Goal: Information Seeking & Learning: Compare options

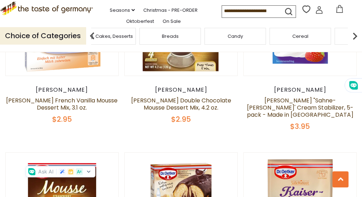
scroll to position [959, 0]
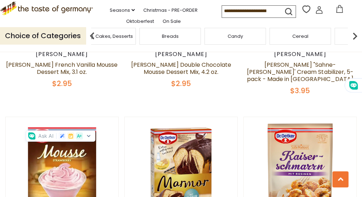
click at [213, 15] on div "Seasons dropdown_arrow All Seasons Recipes Game Day Valentine's Day Karneval St…" at bounding box center [157, 5] width 129 height 20
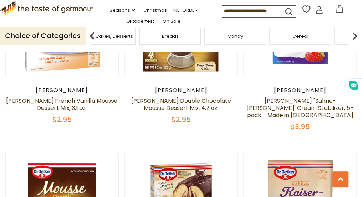
scroll to position [924, 0]
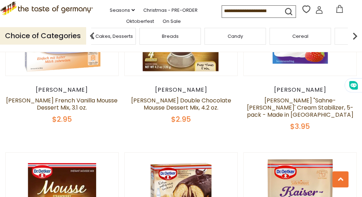
drag, startPoint x: 289, startPoint y: 137, endPoint x: 294, endPoint y: 140, distance: 5.4
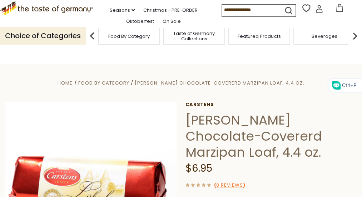
drag, startPoint x: 188, startPoint y: 118, endPoint x: 220, endPoint y: 166, distance: 57.4
drag, startPoint x: 220, startPoint y: 166, endPoint x: 216, endPoint y: 127, distance: 38.8
copy div "Carstens Luebeck Chocolate-Covererd Marzipan Loaf, 4.4 oz. $6.95"
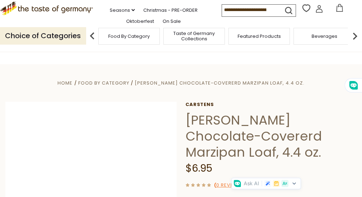
click at [130, 122] on img at bounding box center [90, 187] width 171 height 171
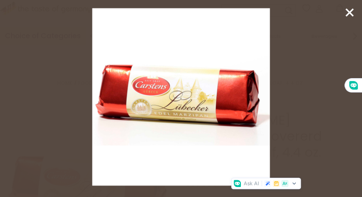
click at [348, 10] on icon at bounding box center [349, 12] width 11 height 11
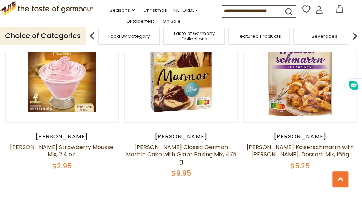
scroll to position [1067, 0]
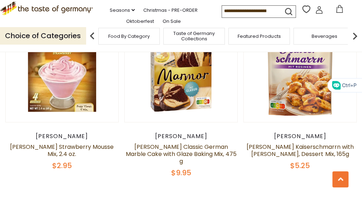
drag, startPoint x: 240, startPoint y: 184, endPoint x: 196, endPoint y: 150, distance: 55.8
drag, startPoint x: 196, startPoint y: 150, endPoint x: 210, endPoint y: 157, distance: 15.8
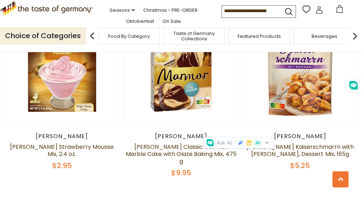
copy div "Butlers Hot Cocoa Meltaways, Dark Chocolate, 8.46 oz $15.95"
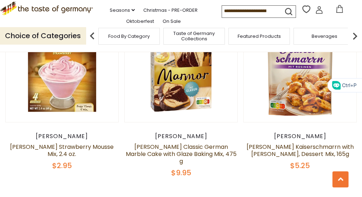
drag, startPoint x: 277, startPoint y: 156, endPoint x: 326, endPoint y: 181, distance: 54.6
click at [326, 181] on div "Quick View Berggold Berggold Eggnog Liquor Pralines, 100g $7.95 Quick View Berg…" at bounding box center [180, 195] width 351 height 2237
drag, startPoint x: 326, startPoint y: 181, endPoint x: 311, endPoint y: 158, distance: 26.8
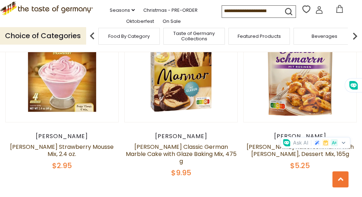
copy div "Bergen Assorted Marzipan Fruits, 9 pc., 4 oz. $10.95"
click at [182, 177] on div "Quick View Berggold Berggold Eggnog Liquor Pralines, 100g $7.95 Quick View Berg…" at bounding box center [180, 195] width 351 height 2237
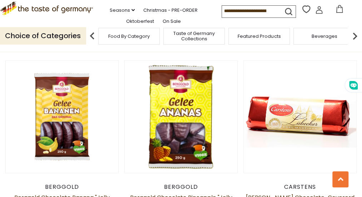
scroll to position [1388, 0]
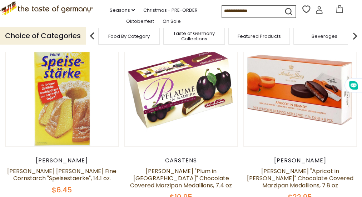
scroll to position [110, 0]
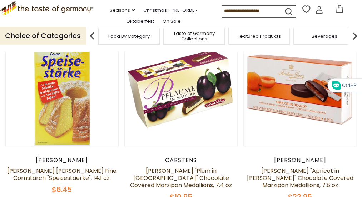
drag, startPoint x: 324, startPoint y: 167, endPoint x: 280, endPoint y: 137, distance: 53.3
drag, startPoint x: 280, startPoint y: 137, endPoint x: 300, endPoint y: 139, distance: 20.1
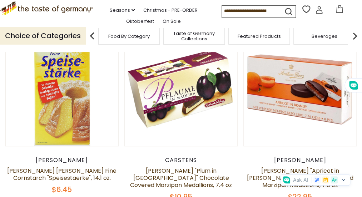
copy div "Asbach Milk Chocolate Bottles with Brandy and Coffee Infusion 3.5 oz $11.95"
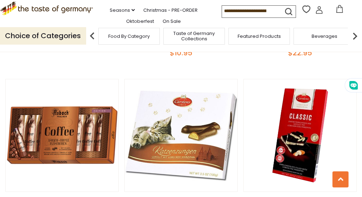
scroll to position [254, 0]
drag, startPoint x: 340, startPoint y: 192, endPoint x: 275, endPoint y: 154, distance: 75.2
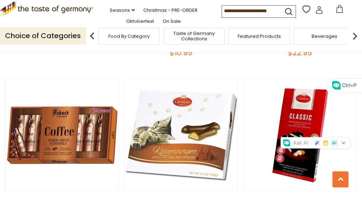
drag, startPoint x: 275, startPoint y: 154, endPoint x: 286, endPoint y: 157, distance: 11.1
copy div "The Taste of Germany "Make Your Own Mermaid Gummies," 180g Was: $8.95 Now: $6.95"
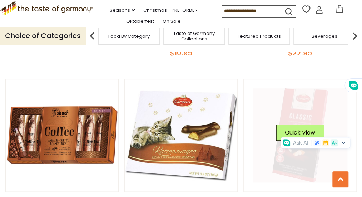
click at [253, 122] on link at bounding box center [300, 135] width 94 height 94
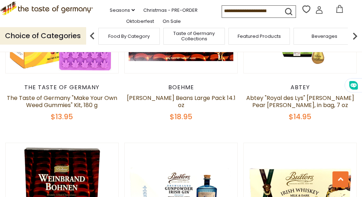
scroll to position [753, 0]
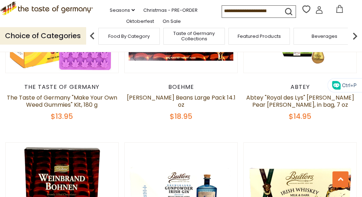
drag, startPoint x: 237, startPoint y: 175, endPoint x: 183, endPoint y: 148, distance: 60.0
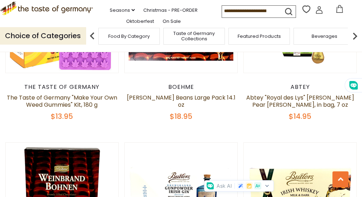
drag, startPoint x: 183, startPoint y: 148, endPoint x: 197, endPoint y: 158, distance: 17.1
copy div "Boehme Pralines filled with Irish Cream Whiskey 5.2 oz $7.95"
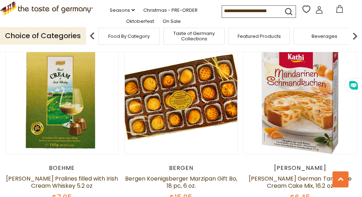
scroll to position [1219, 0]
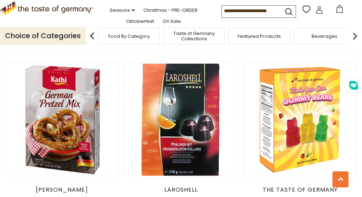
scroll to position [270, 0]
drag, startPoint x: 148, startPoint y: 170, endPoint x: 97, endPoint y: 141, distance: 58.6
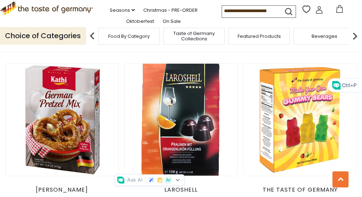
drag, startPoint x: 97, startPoint y: 141, endPoint x: 130, endPoint y: 143, distance: 32.5
copy div "The Taste of Germany "Make Your Own Gummy Candies" Kit, Mix Only 6.4 oz $6.95"
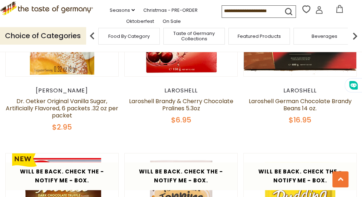
scroll to position [733, 0]
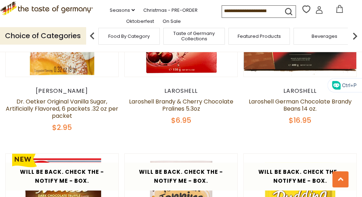
drag, startPoint x: 240, startPoint y: 191, endPoint x: 195, endPoint y: 154, distance: 58.1
drag, startPoint x: 195, startPoint y: 154, endPoint x: 201, endPoint y: 155, distance: 5.8
copy div "Carstens Luebecker Marzipan Bars with Dark Chocolate and Orange, 4.9 oz $5.95"
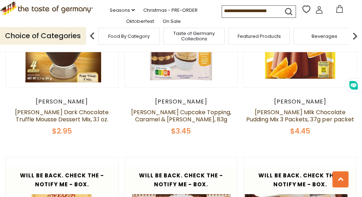
scroll to position [912, 0]
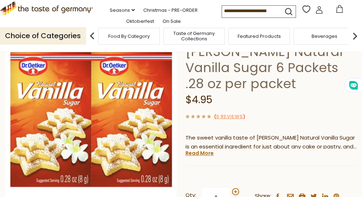
scroll to position [69, 0]
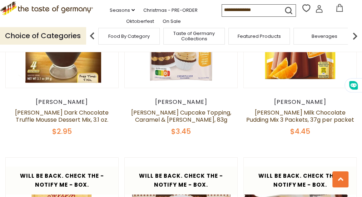
click at [352, 43] on img at bounding box center [354, 36] width 14 height 14
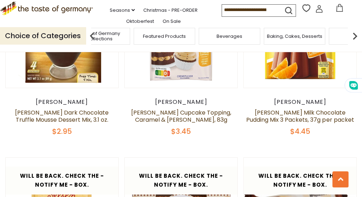
click at [352, 43] on img at bounding box center [354, 36] width 14 height 14
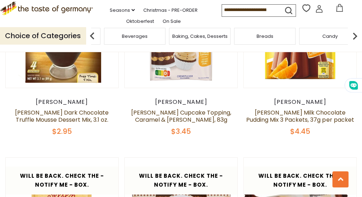
click at [211, 39] on span "Baking, Cakes, Desserts" at bounding box center [199, 36] width 55 height 5
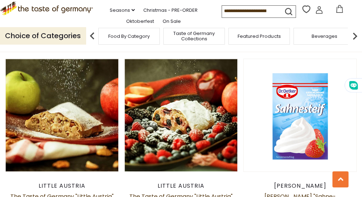
scroll to position [1459, 0]
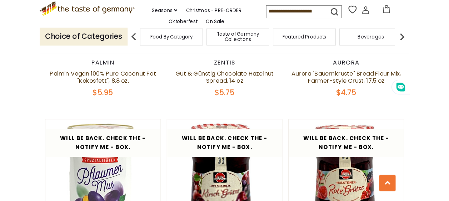
scroll to position [734, 0]
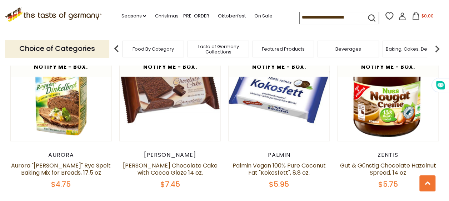
scroll to position [395, 0]
drag, startPoint x: 339, startPoint y: 163, endPoint x: 399, endPoint y: 188, distance: 65.2
click at [361, 188] on div "Zentis Gut & Günstig Chocolate Hazelnut Spread, 14 oz $5.75" at bounding box center [388, 170] width 102 height 37
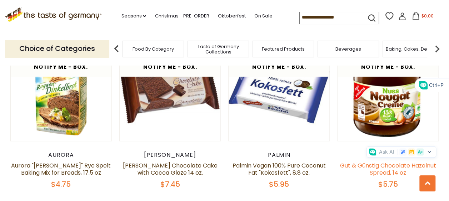
drag, startPoint x: 399, startPoint y: 188, endPoint x: 390, endPoint y: 169, distance: 20.6
copy div "Gut & Günstig Chocolate Hazelnut Spread, 14 oz $5.75"
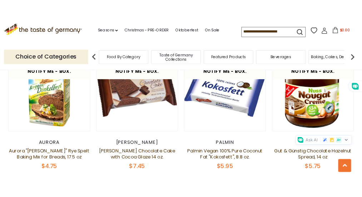
scroll to position [355, 0]
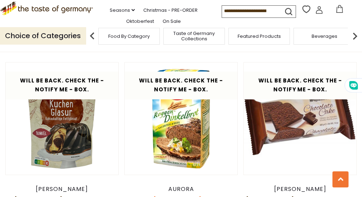
scroll to position [354, 0]
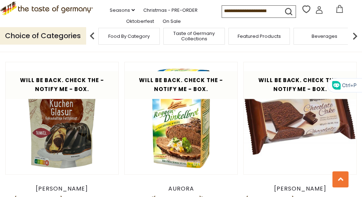
drag, startPoint x: 96, startPoint y: 149, endPoint x: 145, endPoint y: 170, distance: 53.7
drag, startPoint x: 145, startPoint y: 170, endPoint x: 130, endPoint y: 148, distance: 26.7
copy div "Schluender Chocolate Cake with Cocoa Glaze 14 oz. $7.45"
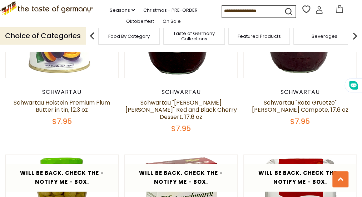
scroll to position [815, 0]
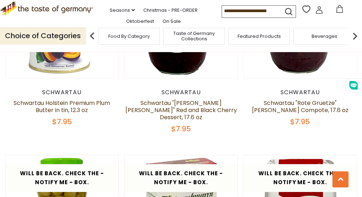
drag, startPoint x: 56, startPoint y: 184, endPoint x: 6, endPoint y: 165, distance: 53.4
copy div "Schluender Amaretto Liqueur Cake 14 oz. $9.45"
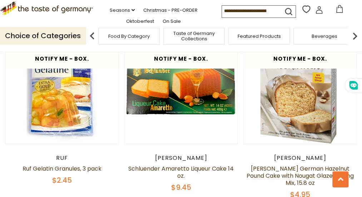
scroll to position [1135, 0]
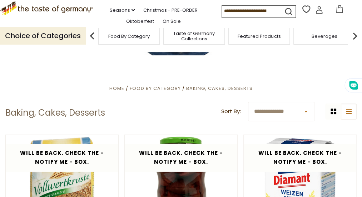
scroll to position [99, 0]
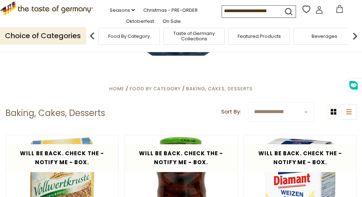
click at [354, 43] on img at bounding box center [354, 36] width 14 height 14
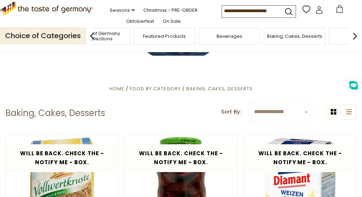
click at [354, 43] on img at bounding box center [354, 36] width 14 height 14
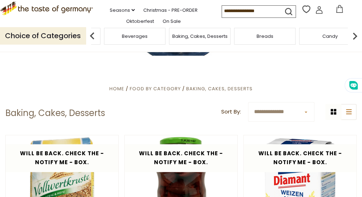
click at [263, 39] on span "Breads" at bounding box center [264, 36] width 17 height 5
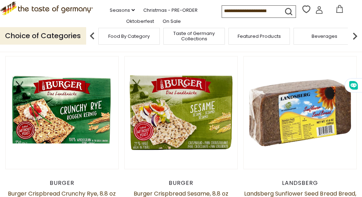
scroll to position [178, 0]
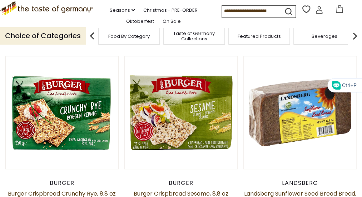
drag, startPoint x: 325, startPoint y: 182, endPoint x: 278, endPoint y: 162, distance: 51.3
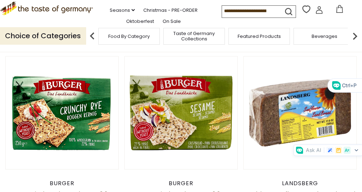
drag, startPoint x: 278, startPoint y: 162, endPoint x: 288, endPoint y: 162, distance: 10.0
copy div "Mestemacher Soft Dark Rye Bread, 17.6 oz. $4.45"
drag, startPoint x: 148, startPoint y: 185, endPoint x: 97, endPoint y: 166, distance: 54.0
click at [124, 180] on div "Burger Burger Crispbread Sesame, 8.8 oz $3.75" at bounding box center [180, 195] width 113 height 30
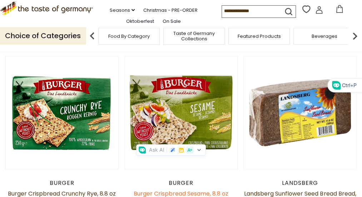
drag, startPoint x: 97, startPoint y: 166, endPoint x: 128, endPoint y: 162, distance: 30.6
copy div "Burger Crispbread Sesame, 8.8 oz $3.75"
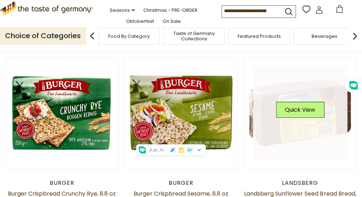
click at [243, 138] on img at bounding box center [299, 112] width 112 height 112
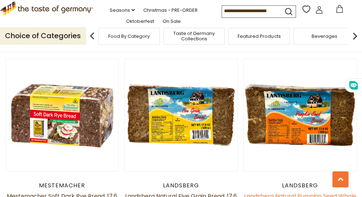
scroll to position [358, 0]
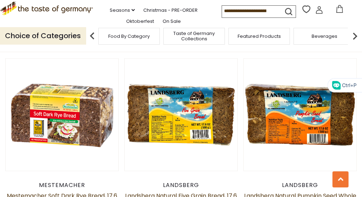
drag, startPoint x: 148, startPoint y: 161, endPoint x: 96, endPoint y: 135, distance: 58.9
click at [243, 181] on div "Landsberg Landsberg Natural Pumpkin Seed Whole Grain Bread, 17.6 oz. $4.45" at bounding box center [299, 199] width 113 height 37
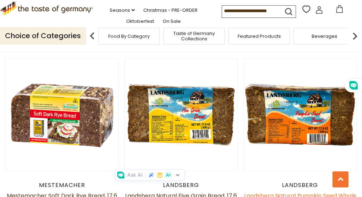
drag, startPoint x: 96, startPoint y: 135, endPoint x: 109, endPoint y: 140, distance: 14.3
copy div "Landsberg Natural Pumpkin Seed Whole Grain Bread, 17.6 oz. $4.45"
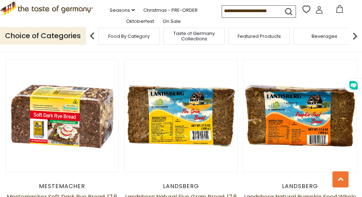
scroll to position [357, 0]
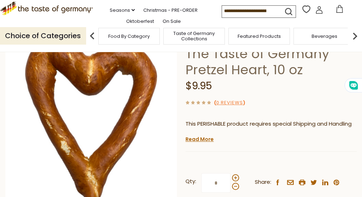
scroll to position [67, 0]
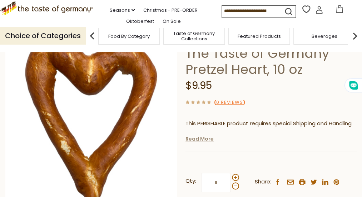
click at [196, 136] on link "Read More" at bounding box center [199, 138] width 28 height 7
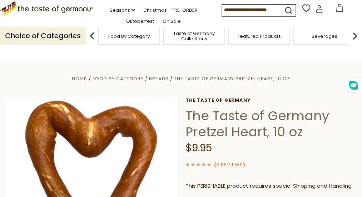
scroll to position [0, 0]
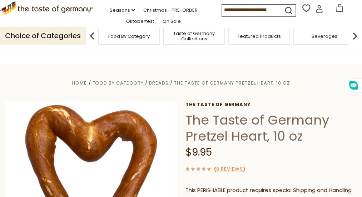
click at [317, 12] on icon at bounding box center [319, 11] width 6 height 4
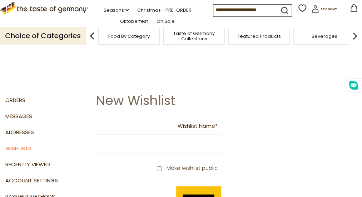
click at [125, 140] on input "Wishlist Name *" at bounding box center [158, 144] width 125 height 20
click at [152, 141] on input "**********" at bounding box center [158, 144] width 125 height 20
type input "**********"
click at [188, 145] on div "**********" at bounding box center [226, 164] width 261 height 106
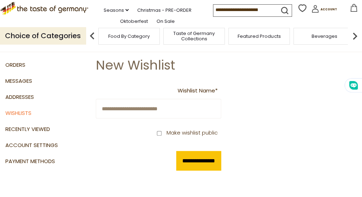
scroll to position [36, 0]
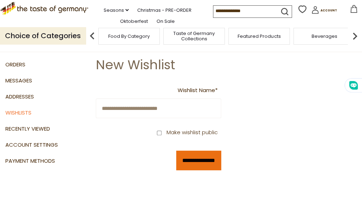
click at [176, 161] on input "**********" at bounding box center [198, 161] width 45 height 20
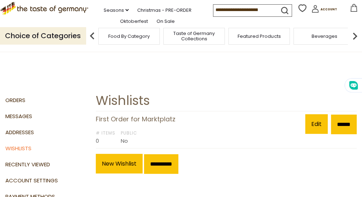
click at [354, 43] on img at bounding box center [354, 36] width 14 height 14
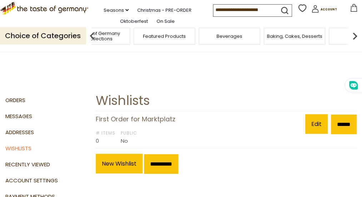
click at [354, 43] on img at bounding box center [354, 36] width 14 height 14
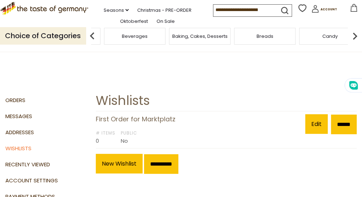
click at [256, 45] on div "Breads" at bounding box center [264, 36] width 61 height 17
click at [268, 39] on span "Breads" at bounding box center [264, 36] width 17 height 5
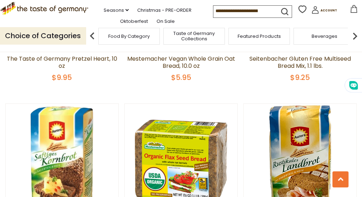
scroll to position [677, 0]
drag, startPoint x: 148, startPoint y: 160, endPoint x: 96, endPoint y: 138, distance: 56.8
drag, startPoint x: 96, startPoint y: 138, endPoint x: 106, endPoint y: 139, distance: 9.6
copy div "The Taste of Germany Large Bavarian Pretzels, 10 oz, 5 pack $29.95"
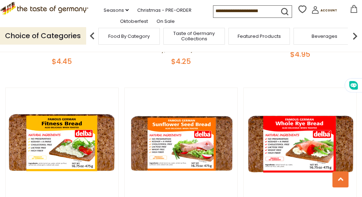
scroll to position [1429, 0]
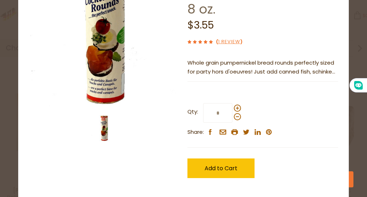
scroll to position [71, 0]
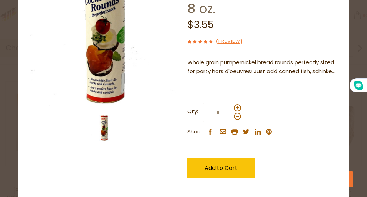
click at [306, 72] on p "Whole grain pumpernickel bread rounds perfectly sized for party hors d'oeuvres!…" at bounding box center [262, 67] width 151 height 18
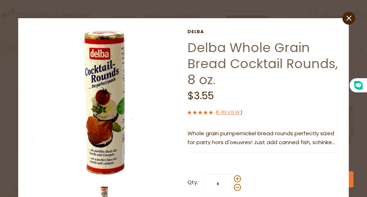
scroll to position [0, 0]
click at [346, 20] on link "close" at bounding box center [348, 18] width 13 height 13
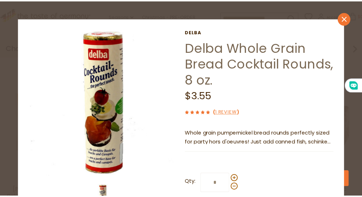
scroll to position [1429, 0]
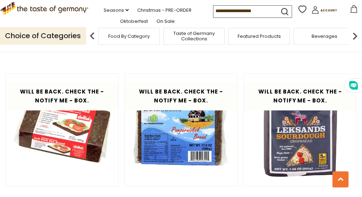
scroll to position [343, 0]
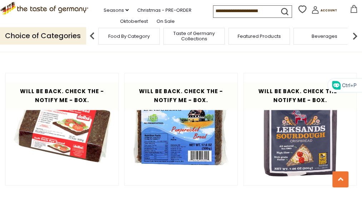
drag, startPoint x: 57, startPoint y: 170, endPoint x: 21, endPoint y: 151, distance: 40.7
drag, startPoint x: 21, startPoint y: 151, endPoint x: 36, endPoint y: 153, distance: 15.1
copy div "Landsberg Natural Pumpernickel, 17.6 oz. $4.45"
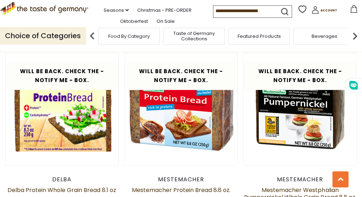
scroll to position [0, 0]
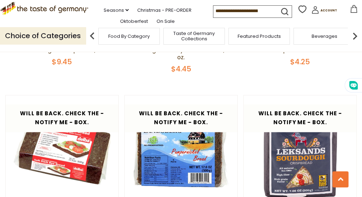
scroll to position [321, 0]
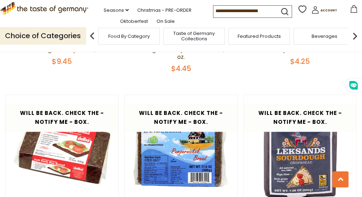
click at [352, 42] on img at bounding box center [354, 36] width 14 height 14
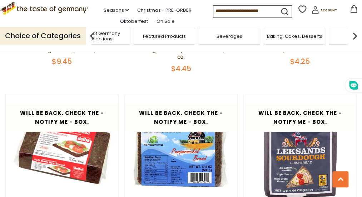
click at [352, 42] on img at bounding box center [354, 36] width 14 height 14
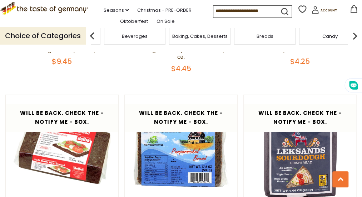
click at [352, 42] on img at bounding box center [354, 36] width 14 height 14
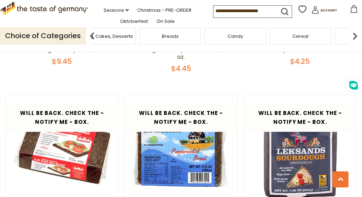
click at [351, 43] on img at bounding box center [354, 36] width 14 height 14
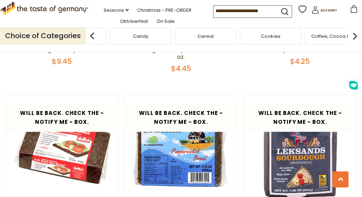
click at [351, 43] on img at bounding box center [354, 36] width 14 height 14
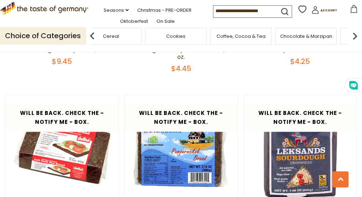
click at [319, 39] on span "Chocolate & Marzipan" at bounding box center [305, 36] width 52 height 5
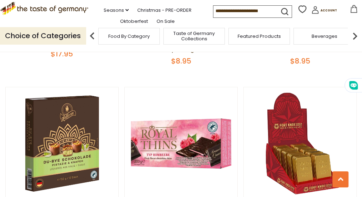
scroll to position [519, 0]
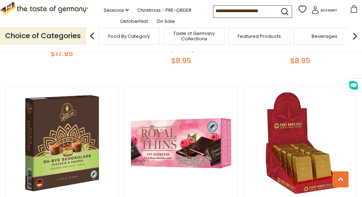
drag, startPoint x: 59, startPoint y: 167, endPoint x: 10, endPoint y: 143, distance: 54.3
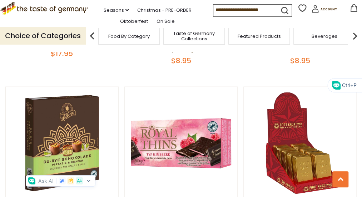
drag, startPoint x: 10, startPoint y: 143, endPoint x: 40, endPoint y: 148, distance: 30.8
copy div "Fort [PERSON_NAME] Milk Chocolate Gold Ingot Bars, 1oz $2.95"
drag, startPoint x: 150, startPoint y: 169, endPoint x: 96, endPoint y: 151, distance: 56.0
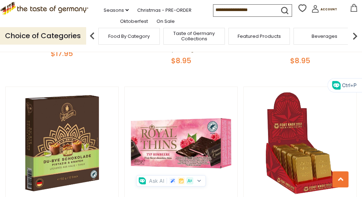
drag, startPoint x: 96, startPoint y: 151, endPoint x: 132, endPoint y: 153, distance: 35.7
copy div "Fort Knox Milk Chocolate Gold Coins Mesh Bag, 1.5oz $2.95"
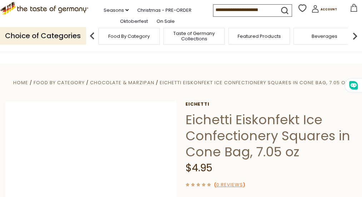
click at [160, 132] on img at bounding box center [90, 186] width 171 height 171
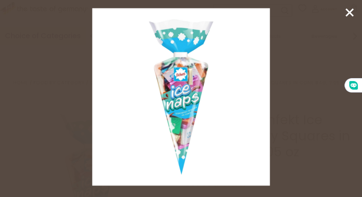
click at [346, 14] on icon at bounding box center [349, 12] width 11 height 11
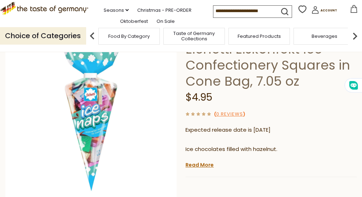
scroll to position [71, 0]
click at [197, 163] on link "Read More" at bounding box center [199, 164] width 28 height 7
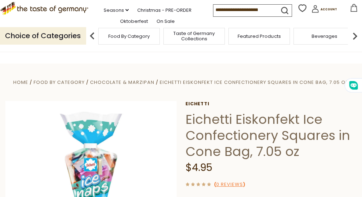
scroll to position [0, 0]
drag, startPoint x: 188, startPoint y: 118, endPoint x: 214, endPoint y: 162, distance: 51.1
drag, startPoint x: 214, startPoint y: 162, endPoint x: 210, endPoint y: 121, distance: 40.9
copy div "Eichetti Eiskonfekt Ice Confectionery Squares in Cone Bag, 7.05 oz $4.95"
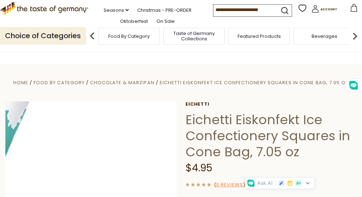
click at [146, 126] on img at bounding box center [90, 186] width 171 height 171
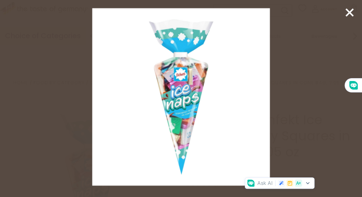
click at [348, 14] on line at bounding box center [349, 12] width 7 height 7
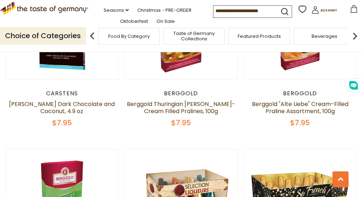
scroll to position [1017, 0]
drag, startPoint x: 146, startPoint y: 160, endPoint x: 96, endPoint y: 143, distance: 52.8
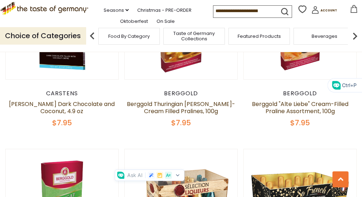
drag, startPoint x: 96, startPoint y: 143, endPoint x: 106, endPoint y: 142, distance: 9.7
copy div "Ritter Chill Out Creamy Milk, 3.5 oz. $3.95"
drag, startPoint x: 234, startPoint y: 162, endPoint x: 186, endPoint y: 147, distance: 50.3
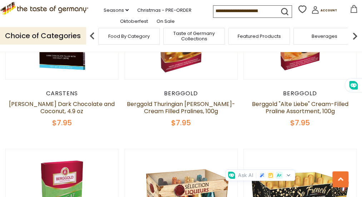
drag, startPoint x: 186, startPoint y: 147, endPoint x: 192, endPoint y: 148, distance: 5.8
copy div "Ritter Sport Groovy Crunchy Brezel Chocolate Bar, 3.5 oz. $3.95"
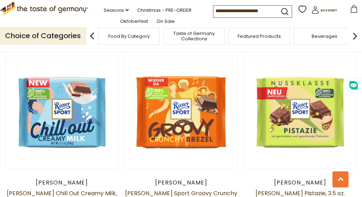
scroll to position [1482, 0]
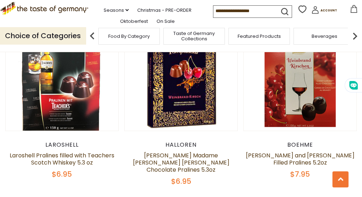
scroll to position [202, 0]
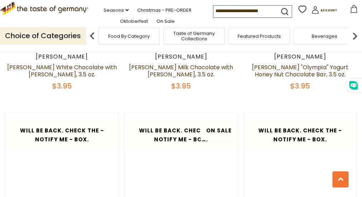
scroll to position [677, 0]
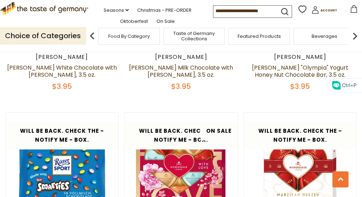
drag, startPoint x: 238, startPoint y: 172, endPoint x: 187, endPoint y: 154, distance: 55.0
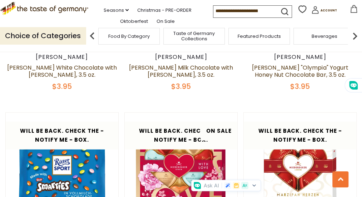
drag, startPoint x: 187, startPoint y: 154, endPoint x: 202, endPoint y: 154, distance: 15.4
copy div "Milka Mini Chocolates with Oreo Cookies, 1.45 oz. $1.45"
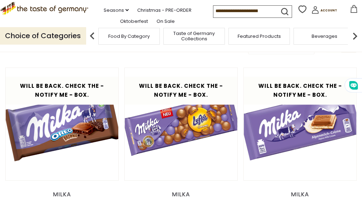
scroll to position [166, 0]
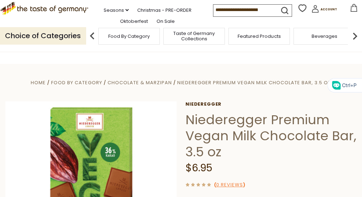
drag, startPoint x: 211, startPoint y: 168, endPoint x: 189, endPoint y: 121, distance: 51.8
copy div "Niederegger Premium Vegan Milk Chocolate Bar, 3.5 oz $6.95"
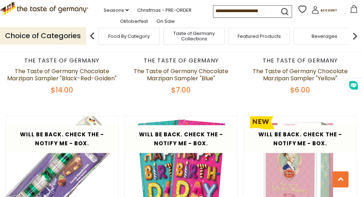
scroll to position [665, 0]
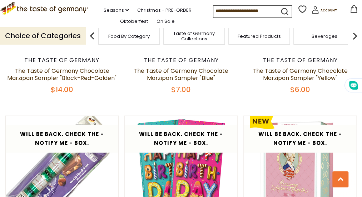
drag, startPoint x: 145, startPoint y: 175, endPoint x: 109, endPoint y: 157, distance: 41.2
copy div "Milka Triple Caramel Chocolate Bar, 3.17 oz. $2.45"
drag, startPoint x: 58, startPoint y: 184, endPoint x: 12, endPoint y: 155, distance: 54.0
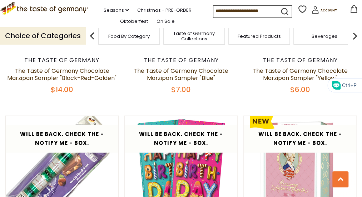
drag, startPoint x: 12, startPoint y: 155, endPoint x: 20, endPoint y: 158, distance: 8.2
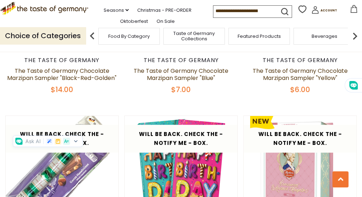
copy div "Milka Triple Choco Cocoa Chocolate Bar, 3.17 oz. - made in Germany $2.45"
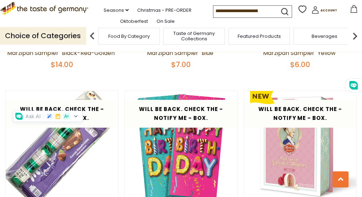
scroll to position [700, 0]
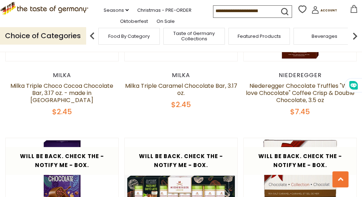
scroll to position [1022, 0]
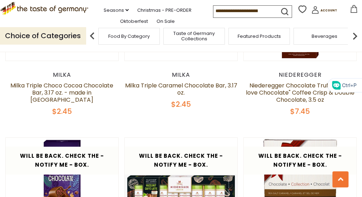
drag, startPoint x: 55, startPoint y: 151, endPoint x: 12, endPoint y: 125, distance: 50.2
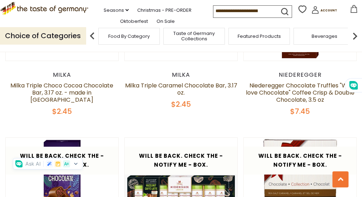
drag, startPoint x: 12, startPoint y: 125, endPoint x: 29, endPoint y: 126, distance: 16.2
copy div "Niederegger Luebeck Marzipan Stars, 0.5 oz, Single Serve $1.50"
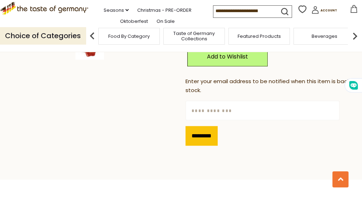
scroll to position [250, 0]
click at [204, 110] on input "text" at bounding box center [262, 110] width 154 height 20
type input "**********"
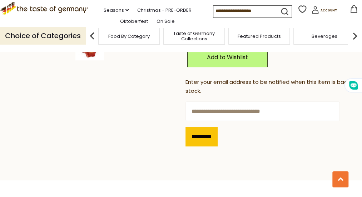
scroll to position [248, 0]
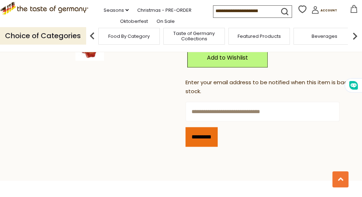
click at [203, 138] on input "*********" at bounding box center [201, 137] width 32 height 20
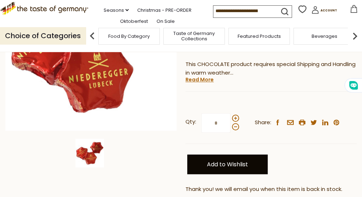
click at [214, 160] on link "Add to Wishlist" at bounding box center [227, 165] width 80 height 20
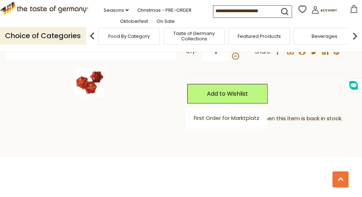
scroll to position [213, 0]
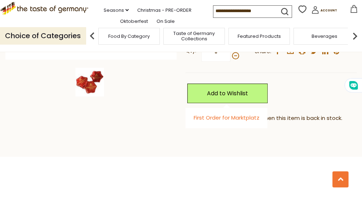
click at [215, 121] on link "First Order for Marktplatz" at bounding box center [226, 117] width 66 height 7
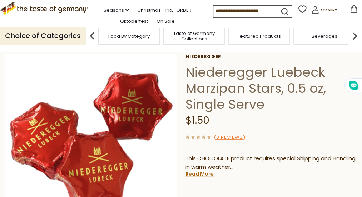
scroll to position [0, 0]
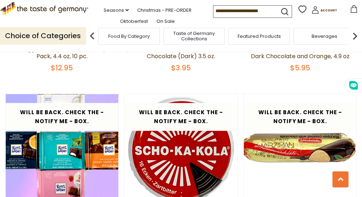
scroll to position [1620, 0]
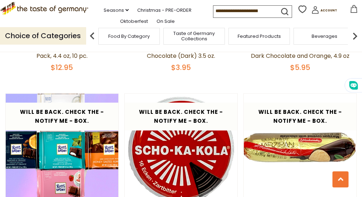
click at [352, 43] on img at bounding box center [354, 36] width 14 height 14
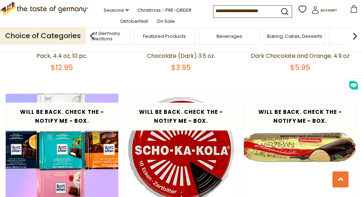
click at [352, 43] on img at bounding box center [354, 36] width 14 height 14
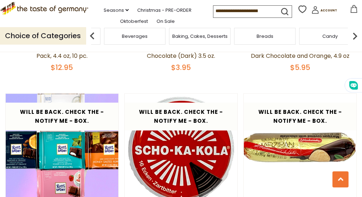
click at [352, 43] on img at bounding box center [354, 36] width 14 height 14
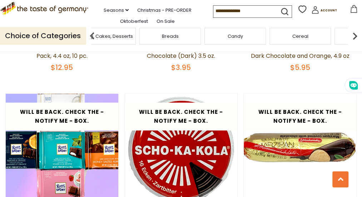
click at [352, 43] on img at bounding box center [354, 36] width 14 height 14
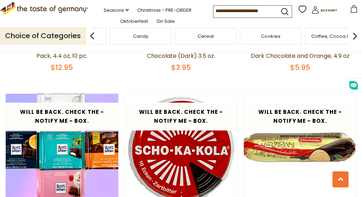
click at [352, 43] on img at bounding box center [354, 36] width 14 height 14
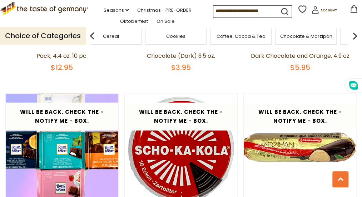
click at [236, 39] on span "Coffee, Cocoa & Tea" at bounding box center [240, 36] width 49 height 5
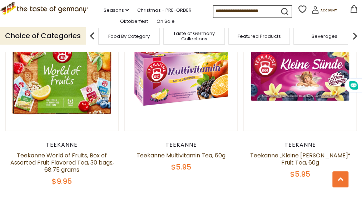
scroll to position [1323, 0]
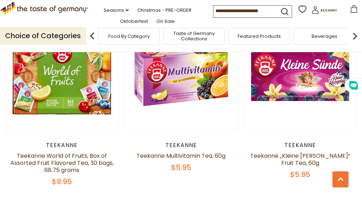
click at [353, 43] on img at bounding box center [354, 36] width 14 height 14
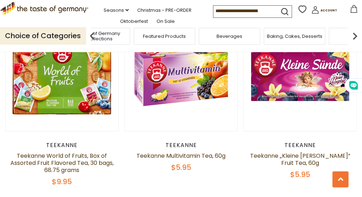
click at [353, 43] on img at bounding box center [354, 36] width 14 height 14
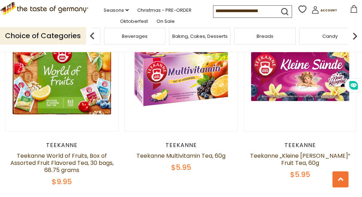
click at [353, 43] on img at bounding box center [354, 36] width 14 height 14
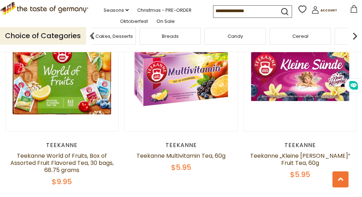
click at [353, 43] on img at bounding box center [354, 36] width 14 height 14
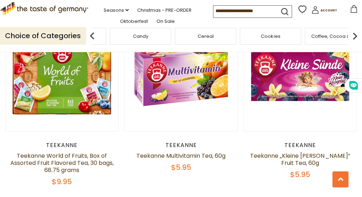
click at [353, 43] on img at bounding box center [354, 36] width 14 height 14
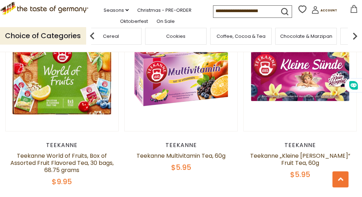
click at [353, 43] on img at bounding box center [354, 36] width 14 height 14
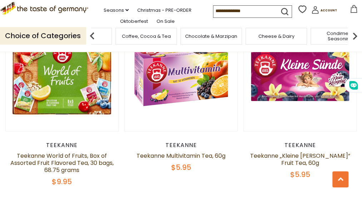
click at [349, 43] on img at bounding box center [354, 36] width 14 height 14
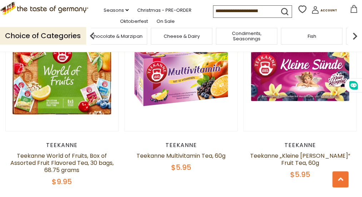
click at [188, 39] on span "Cheese & Dairy" at bounding box center [181, 36] width 36 height 5
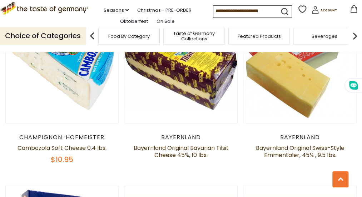
scroll to position [784, 0]
click at [357, 43] on img at bounding box center [354, 36] width 14 height 14
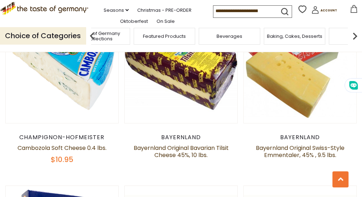
click at [354, 43] on img at bounding box center [354, 36] width 14 height 14
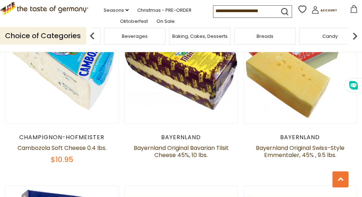
click at [354, 43] on img at bounding box center [354, 36] width 14 height 14
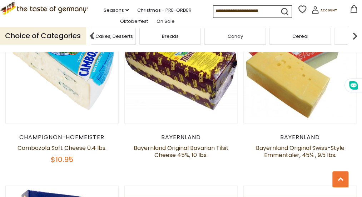
click at [354, 43] on img at bounding box center [354, 36] width 14 height 14
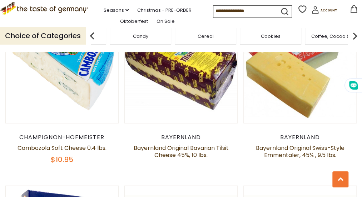
click at [354, 43] on img at bounding box center [354, 36] width 14 height 14
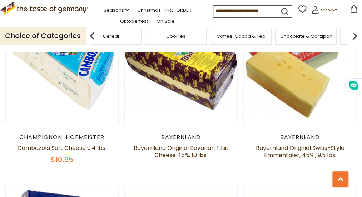
click at [354, 43] on img at bounding box center [354, 36] width 14 height 14
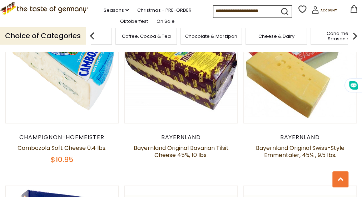
click at [354, 43] on img at bounding box center [354, 36] width 14 height 14
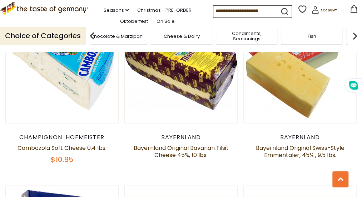
click at [354, 43] on img at bounding box center [354, 36] width 14 height 14
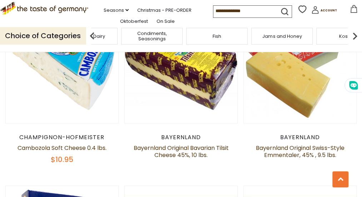
click at [354, 43] on img at bounding box center [354, 36] width 14 height 14
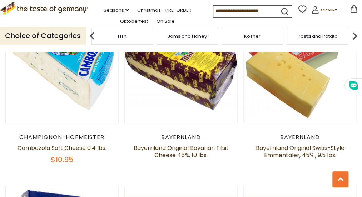
click at [354, 43] on img at bounding box center [354, 36] width 14 height 14
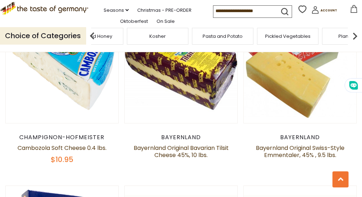
click at [354, 43] on img at bounding box center [354, 36] width 14 height 14
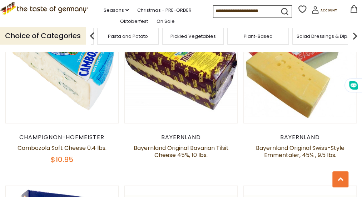
click at [354, 43] on img at bounding box center [354, 36] width 14 height 14
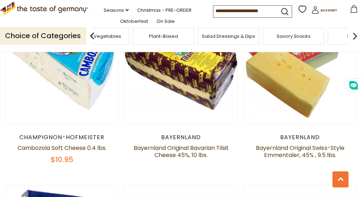
click at [354, 43] on img at bounding box center [354, 36] width 14 height 14
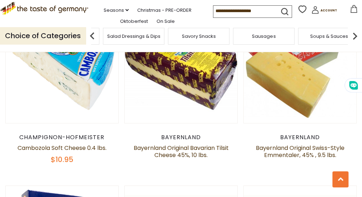
click at [354, 43] on img at bounding box center [354, 36] width 14 height 14
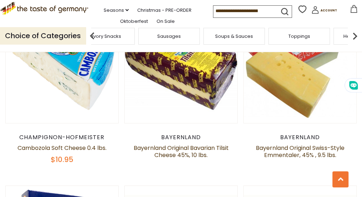
click at [354, 43] on img at bounding box center [354, 36] width 14 height 14
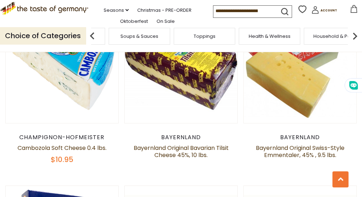
click at [354, 43] on img at bounding box center [354, 36] width 14 height 14
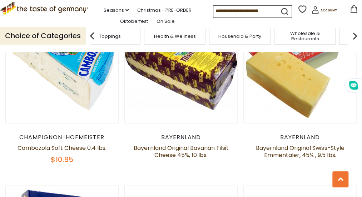
click at [354, 43] on img at bounding box center [354, 36] width 14 height 14
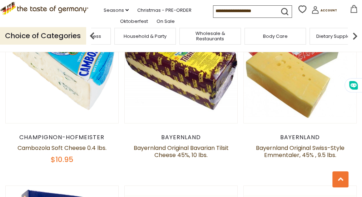
click at [354, 43] on img at bounding box center [354, 36] width 14 height 14
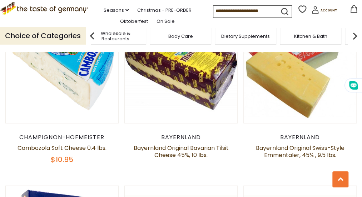
click at [354, 43] on img at bounding box center [354, 36] width 14 height 14
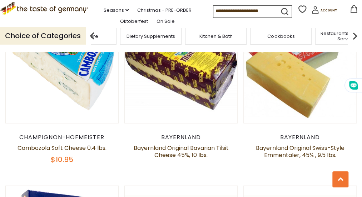
click at [354, 43] on img at bounding box center [354, 36] width 14 height 14
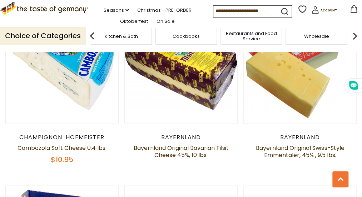
click at [314, 39] on span "Wholesale" at bounding box center [315, 36] width 25 height 5
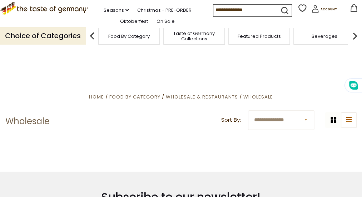
click at [353, 43] on img at bounding box center [354, 36] width 14 height 14
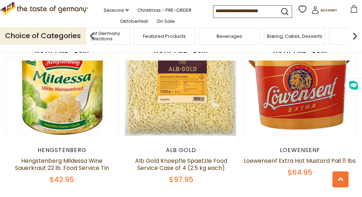
scroll to position [499, 0]
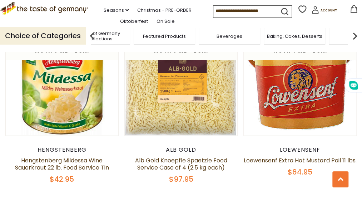
click at [352, 43] on img at bounding box center [354, 36] width 14 height 14
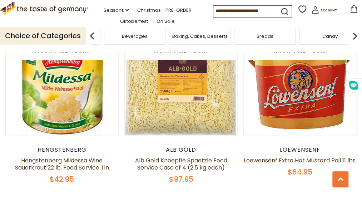
click at [352, 43] on img at bounding box center [354, 36] width 14 height 14
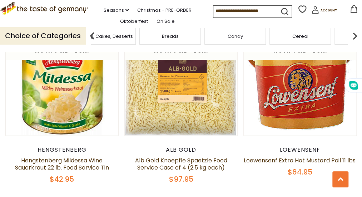
click at [352, 43] on img at bounding box center [354, 36] width 14 height 14
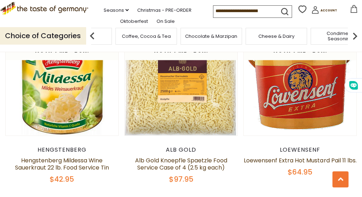
click at [352, 43] on img at bounding box center [354, 36] width 14 height 14
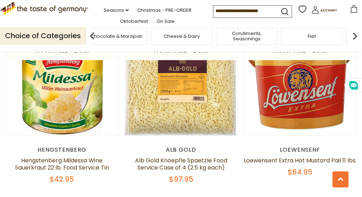
click at [352, 43] on img at bounding box center [354, 36] width 14 height 14
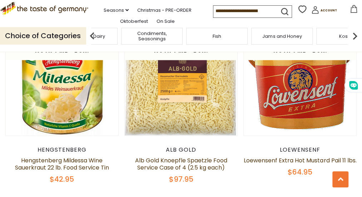
click at [352, 43] on img at bounding box center [354, 36] width 14 height 14
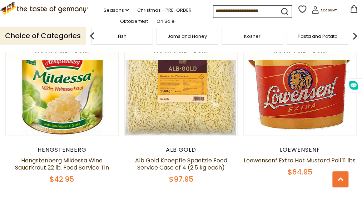
click at [352, 43] on img at bounding box center [354, 36] width 14 height 14
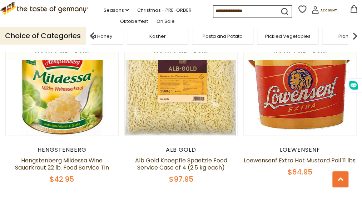
click at [352, 43] on img at bounding box center [354, 36] width 14 height 14
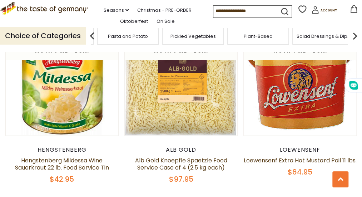
click at [352, 43] on img at bounding box center [354, 36] width 14 height 14
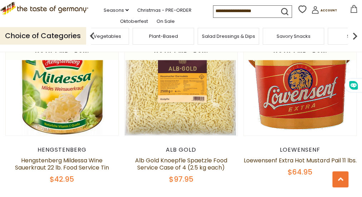
click at [352, 43] on img at bounding box center [354, 36] width 14 height 14
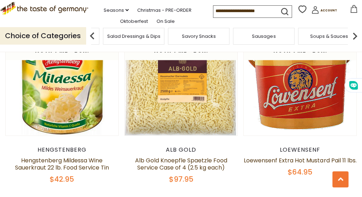
click at [352, 43] on img at bounding box center [354, 36] width 14 height 14
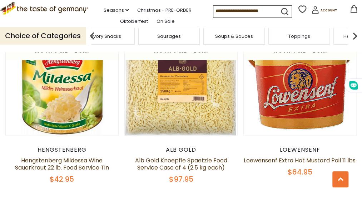
click at [352, 43] on img at bounding box center [354, 36] width 14 height 14
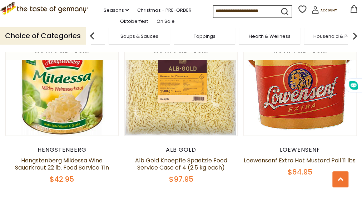
click at [352, 43] on img at bounding box center [354, 36] width 14 height 14
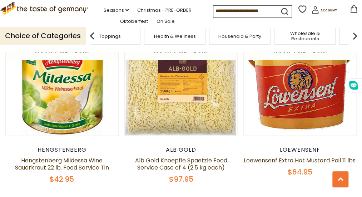
click at [352, 43] on img at bounding box center [354, 36] width 14 height 14
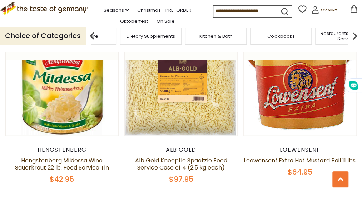
click at [352, 43] on img at bounding box center [354, 36] width 14 height 14
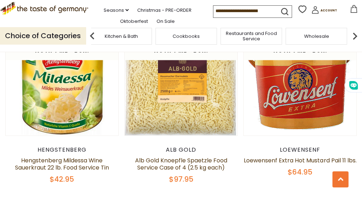
click at [352, 43] on img at bounding box center [354, 36] width 14 height 14
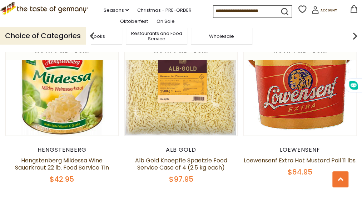
click at [352, 43] on img at bounding box center [354, 36] width 14 height 14
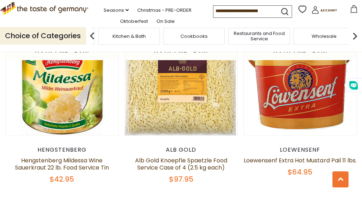
click at [193, 39] on span "Cookbooks" at bounding box center [193, 36] width 27 height 5
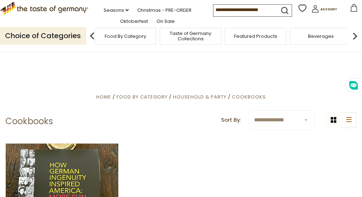
click at [246, 44] on div "Featured Products" at bounding box center [255, 36] width 61 height 17
click at [247, 39] on span "Featured Products" at bounding box center [255, 36] width 43 height 5
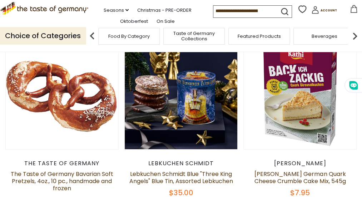
scroll to position [106, 0]
drag, startPoint x: 58, startPoint y: 170, endPoint x: 15, endPoint y: 145, distance: 49.5
click at [15, 160] on div "The Taste of Germany The Taste of Germany Bavarian Soft Pretzels, 4oz., 10 pc.,…" at bounding box center [61, 182] width 113 height 45
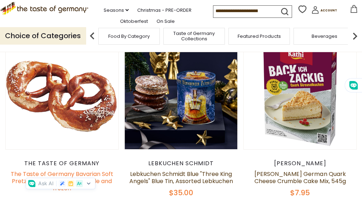
drag, startPoint x: 15, startPoint y: 145, endPoint x: 22, endPoint y: 146, distance: 7.2
copy div "The Taste of Germany Bavarian Soft Pretzels, 4oz., 10 pc., handmade and frozen …"
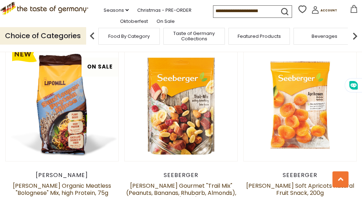
scroll to position [284, 0]
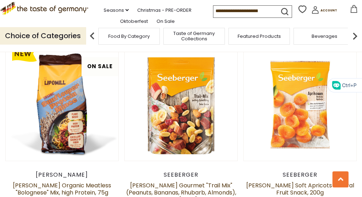
drag, startPoint x: 322, startPoint y: 161, endPoint x: 279, endPoint y: 134, distance: 50.4
drag, startPoint x: 279, startPoint y: 134, endPoint x: 286, endPoint y: 136, distance: 7.1
copy div "Eichbaum "Lemon [PERSON_NAME]" Carbonated Beverage , 500ml $1.95"
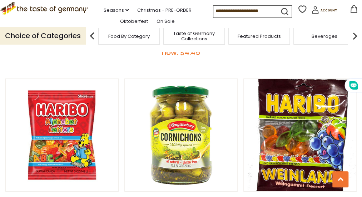
scroll to position [0, 68]
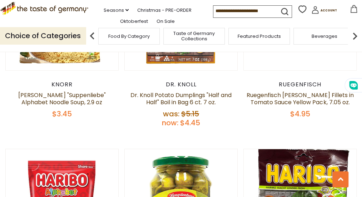
scroll to position [748, 0]
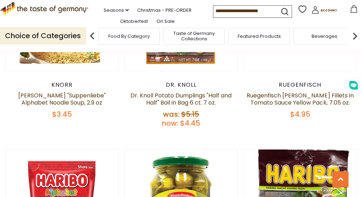
click at [356, 43] on img at bounding box center [354, 36] width 14 height 14
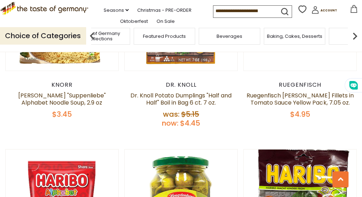
click at [356, 43] on img at bounding box center [354, 36] width 14 height 14
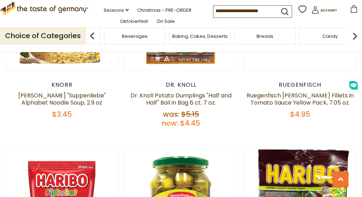
click at [356, 43] on img at bounding box center [354, 36] width 14 height 14
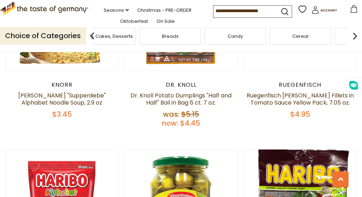
click at [356, 43] on img at bounding box center [354, 36] width 14 height 14
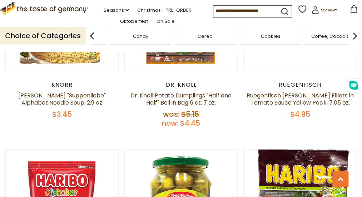
click at [356, 43] on img at bounding box center [354, 36] width 14 height 14
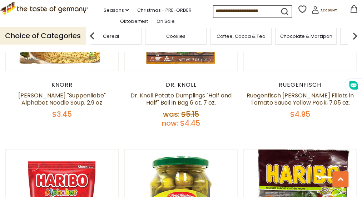
click at [356, 43] on img at bounding box center [354, 36] width 14 height 14
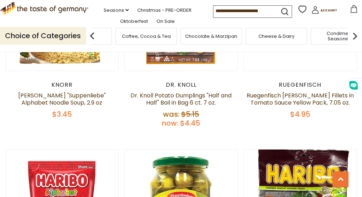
click at [356, 43] on img at bounding box center [354, 36] width 14 height 14
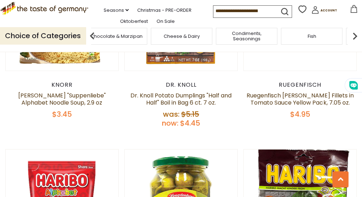
click at [356, 43] on img at bounding box center [354, 36] width 14 height 14
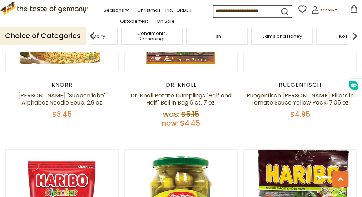
click at [356, 43] on img at bounding box center [354, 36] width 14 height 14
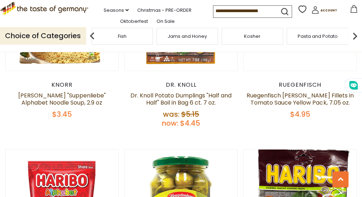
click at [356, 43] on img at bounding box center [354, 36] width 14 height 14
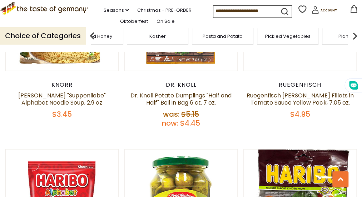
click at [356, 43] on img at bounding box center [354, 36] width 14 height 14
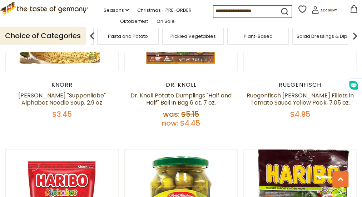
click at [356, 43] on img at bounding box center [354, 36] width 14 height 14
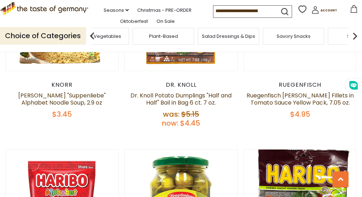
click at [356, 43] on img at bounding box center [354, 36] width 14 height 14
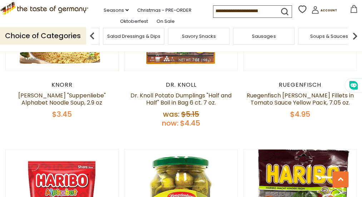
click at [275, 39] on span "Sausages" at bounding box center [264, 36] width 24 height 5
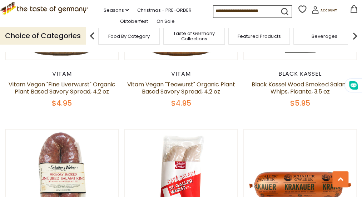
scroll to position [855, 0]
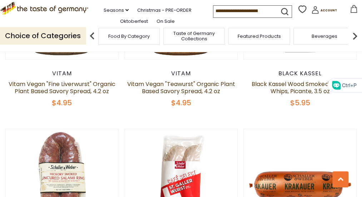
drag, startPoint x: 235, startPoint y: 150, endPoint x: 187, endPoint y: 130, distance: 52.1
drag, startPoint x: 187, startPoint y: 130, endPoint x: 210, endPoint y: 134, distance: 22.9
copy div "Stiglmeier Bavarian-style Knockwurst, 1 lbs. $10.95"
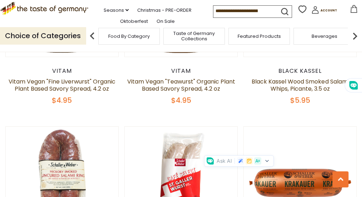
scroll to position [891, 0]
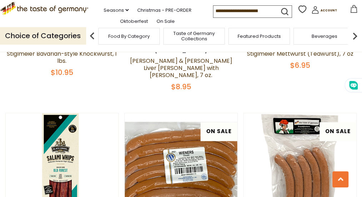
scroll to position [1461, 0]
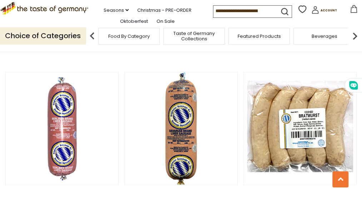
scroll to position [527, 0]
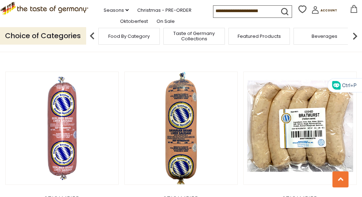
drag, startPoint x: 325, startPoint y: 152, endPoint x: 273, endPoint y: 130, distance: 56.0
drag, startPoint x: 273, startPoint y: 130, endPoint x: 281, endPoint y: 130, distance: 7.2
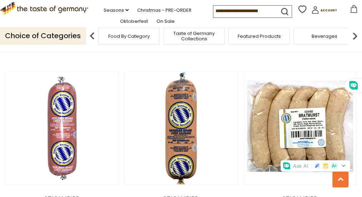
copy div "[PERSON_NAME] Beer Bratwurst, Pre-Cooked 1lbs. $10.95"
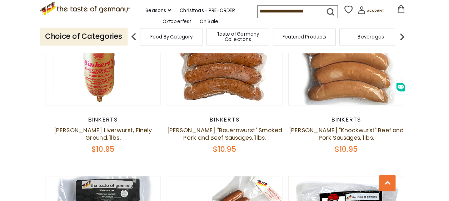
scroll to position [1265, 0]
